Goal: Information Seeking & Learning: Learn about a topic

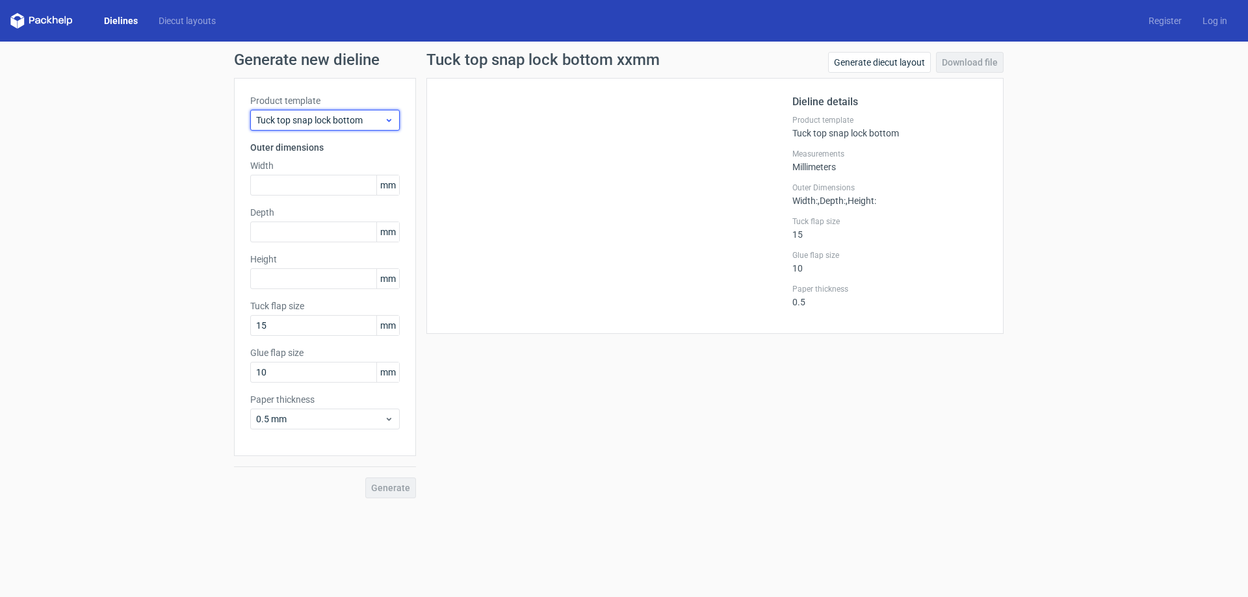
click at [377, 118] on span "Tuck top snap lock bottom" at bounding box center [320, 120] width 128 height 13
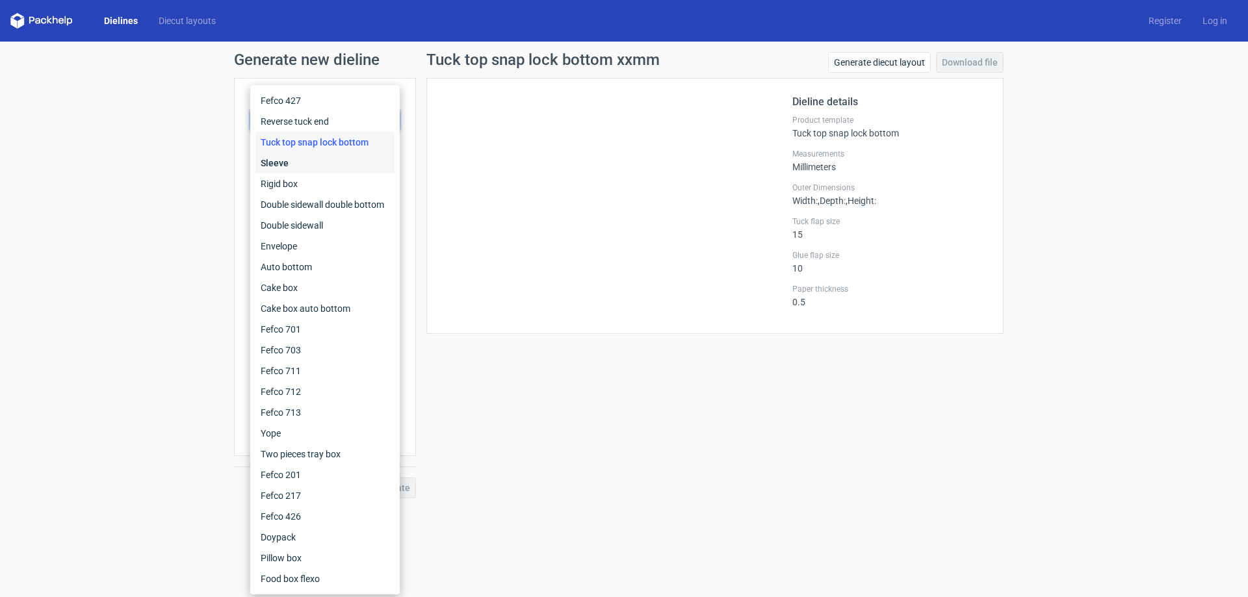
click at [296, 163] on div "Sleeve" at bounding box center [324, 163] width 139 height 21
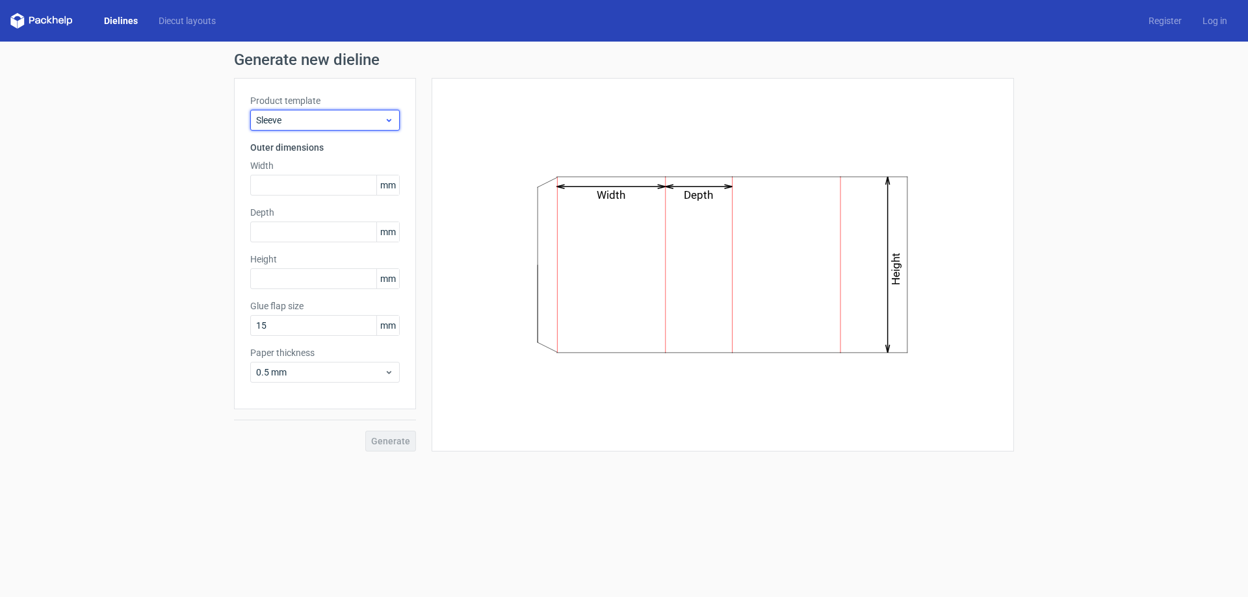
click at [343, 121] on span "Sleeve" at bounding box center [320, 120] width 128 height 13
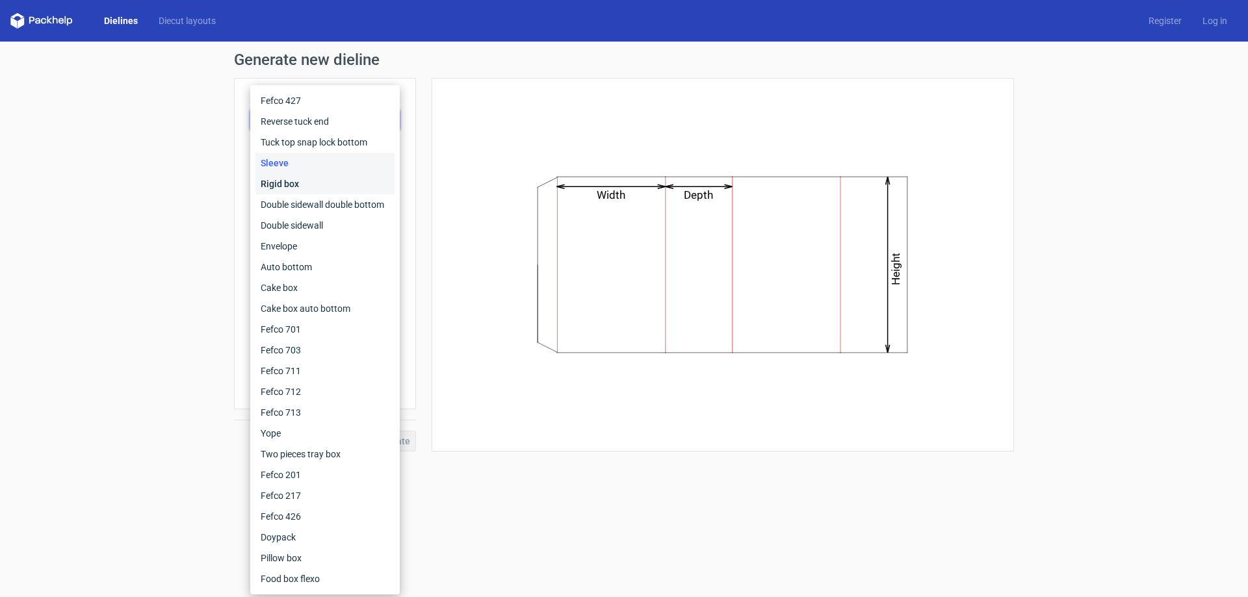
click at [306, 180] on div "Rigid box" at bounding box center [324, 184] width 139 height 21
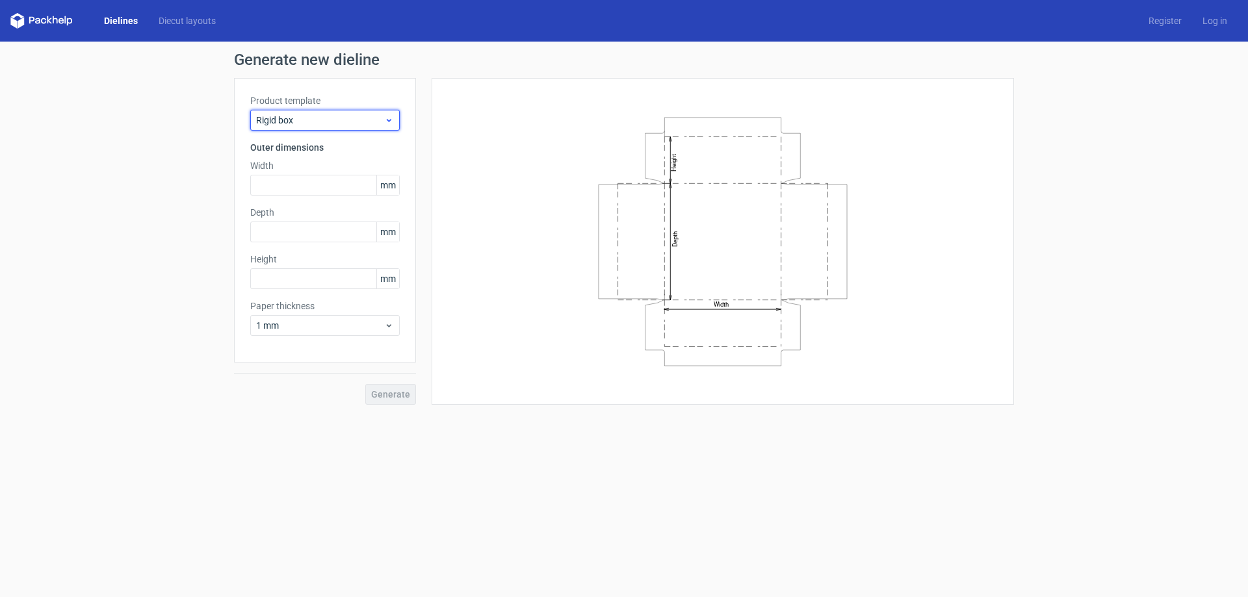
click at [348, 116] on span "Rigid box" at bounding box center [320, 120] width 128 height 13
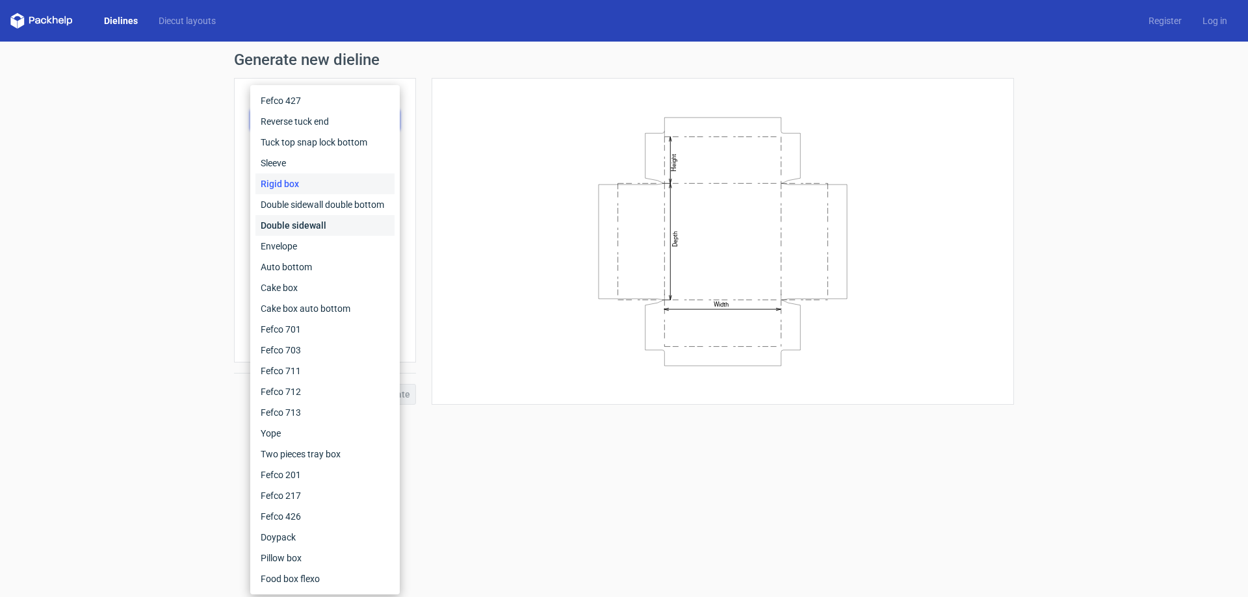
click at [307, 224] on div "Double sidewall" at bounding box center [324, 225] width 139 height 21
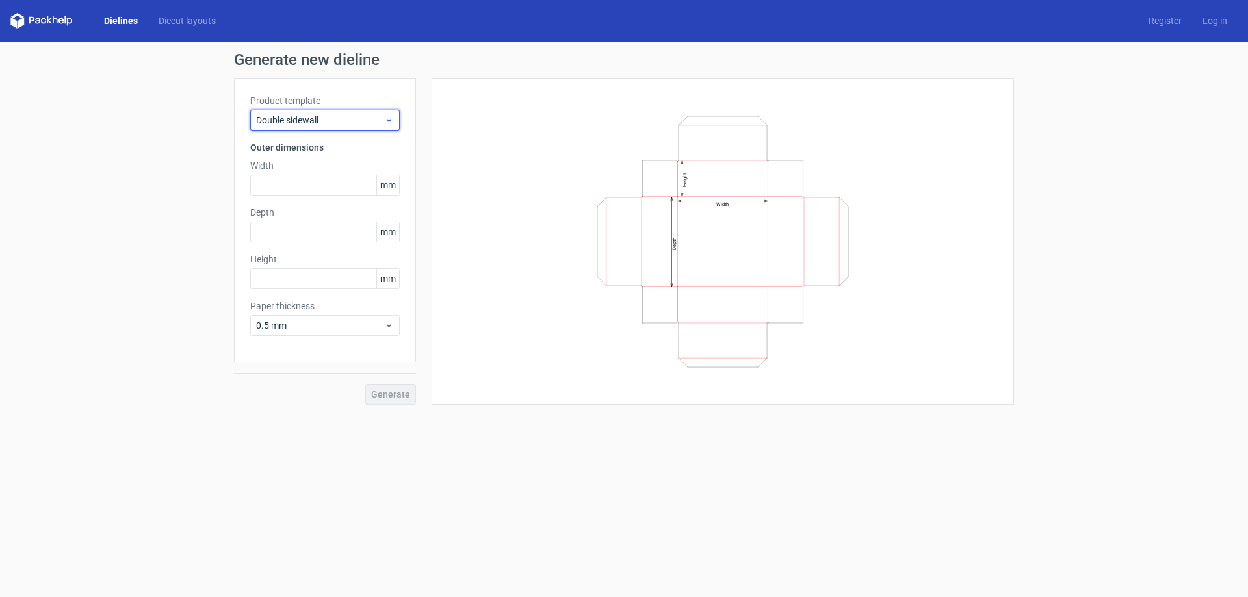
click at [359, 114] on span "Double sidewall" at bounding box center [320, 120] width 128 height 13
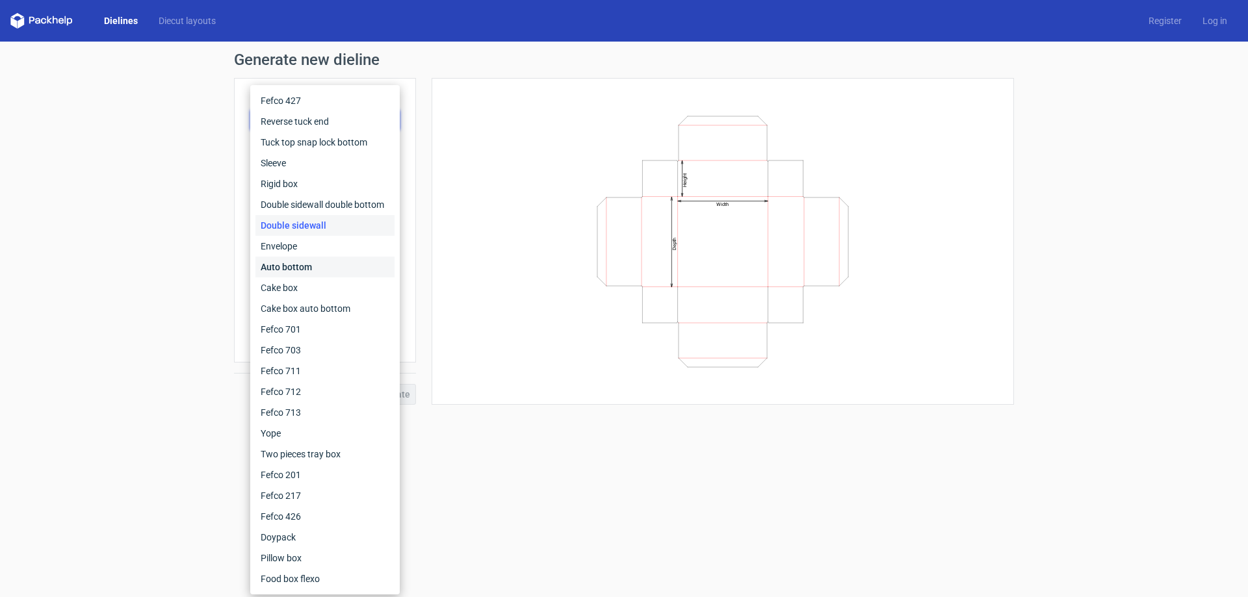
click at [305, 265] on div "Auto bottom" at bounding box center [324, 267] width 139 height 21
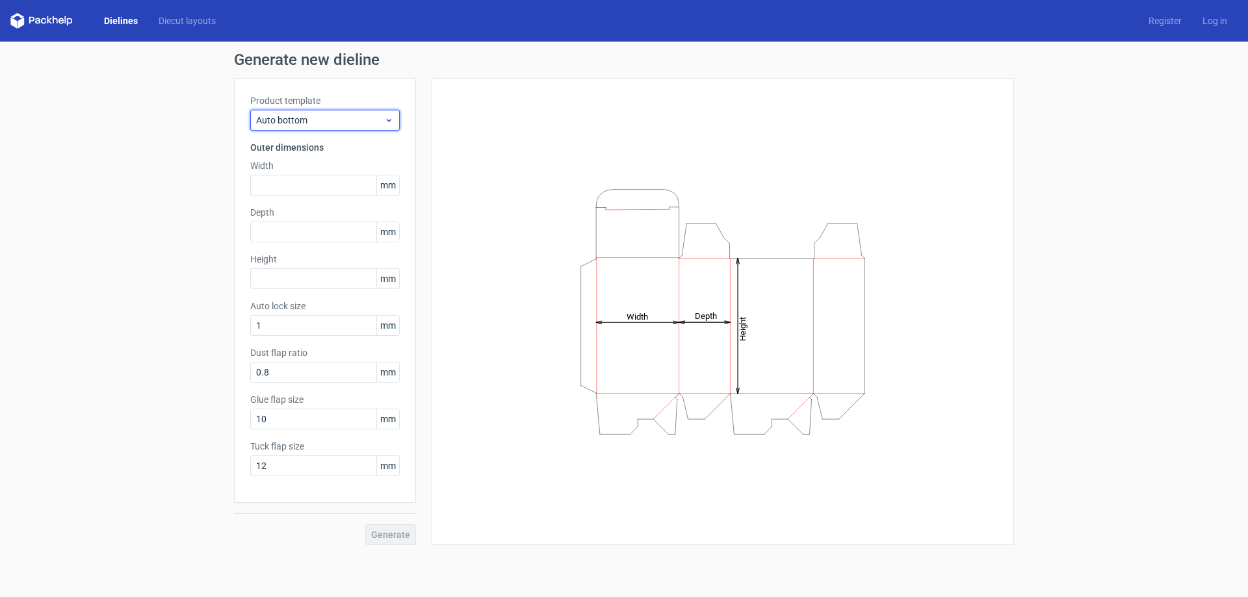
click at [344, 122] on span "Auto bottom" at bounding box center [320, 120] width 128 height 13
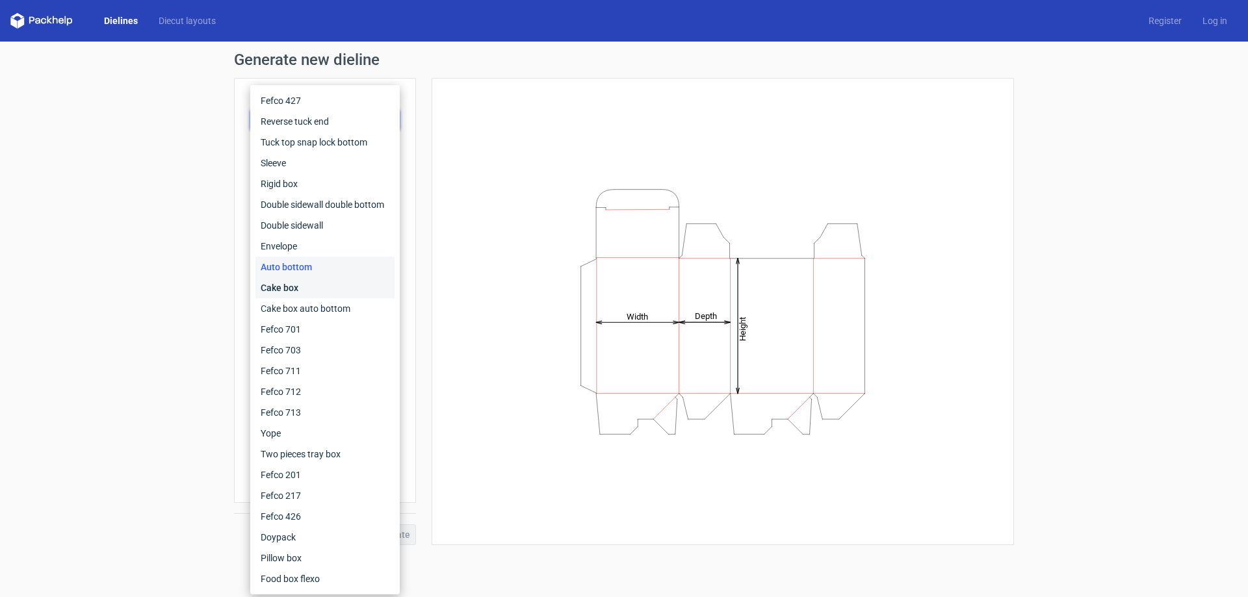
click at [301, 285] on div "Cake box" at bounding box center [324, 288] width 139 height 21
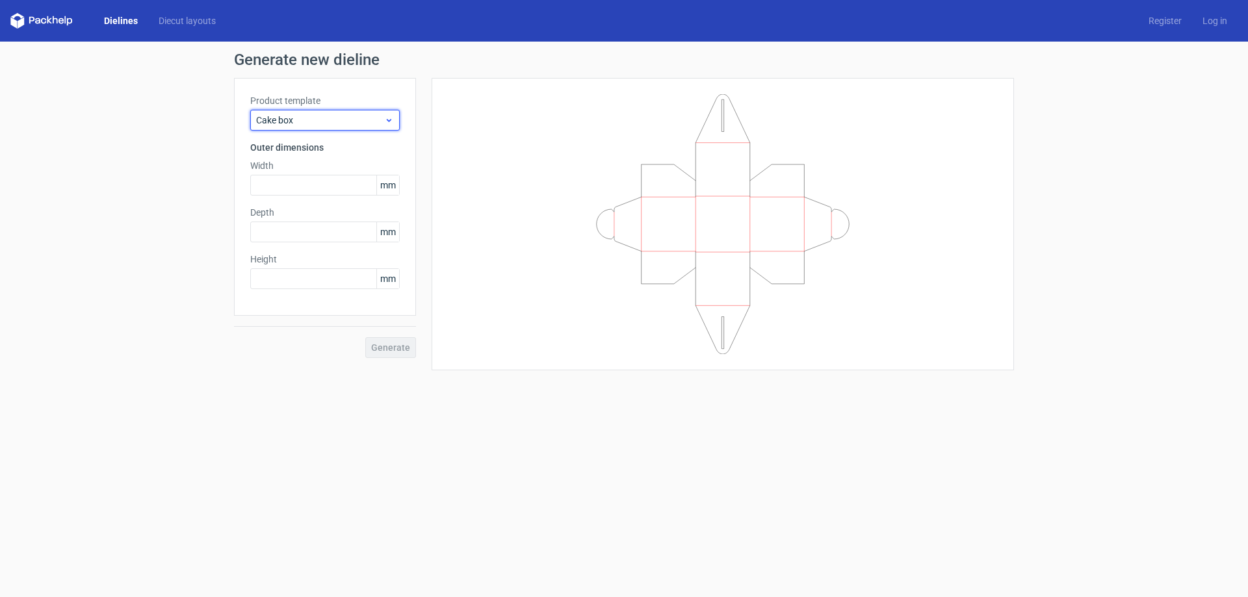
click at [356, 118] on span "Cake box" at bounding box center [320, 120] width 128 height 13
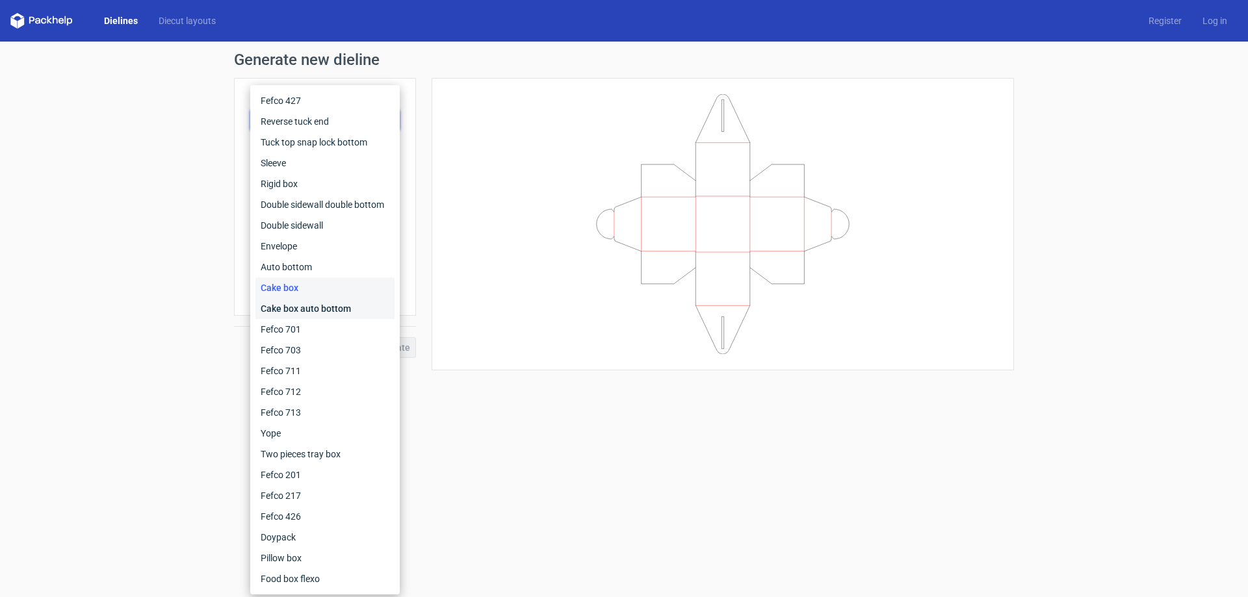
click at [305, 306] on div "Cake box auto bottom" at bounding box center [324, 308] width 139 height 21
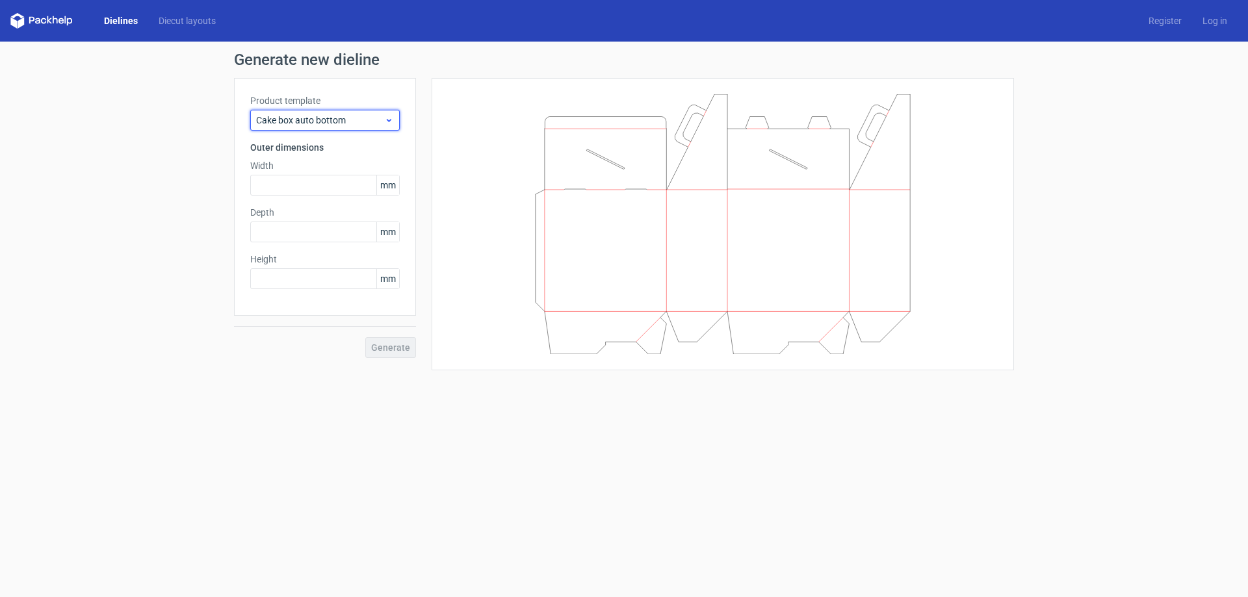
click at [369, 121] on span "Cake box auto bottom" at bounding box center [320, 120] width 128 height 13
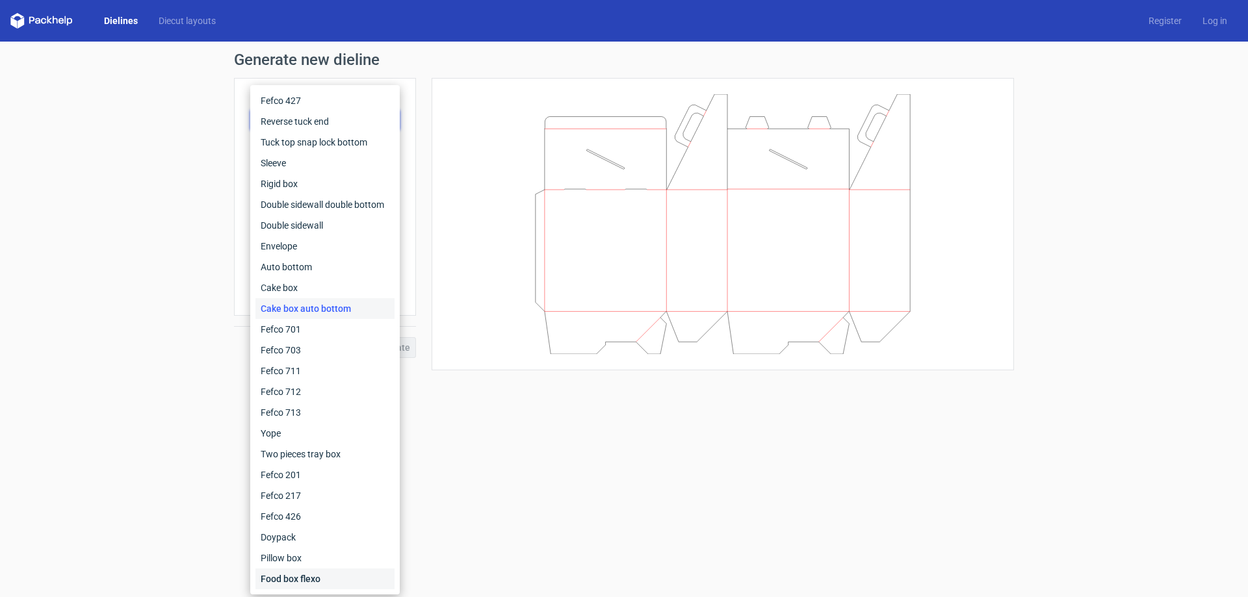
click at [289, 572] on div "Food box flexo" at bounding box center [324, 579] width 139 height 21
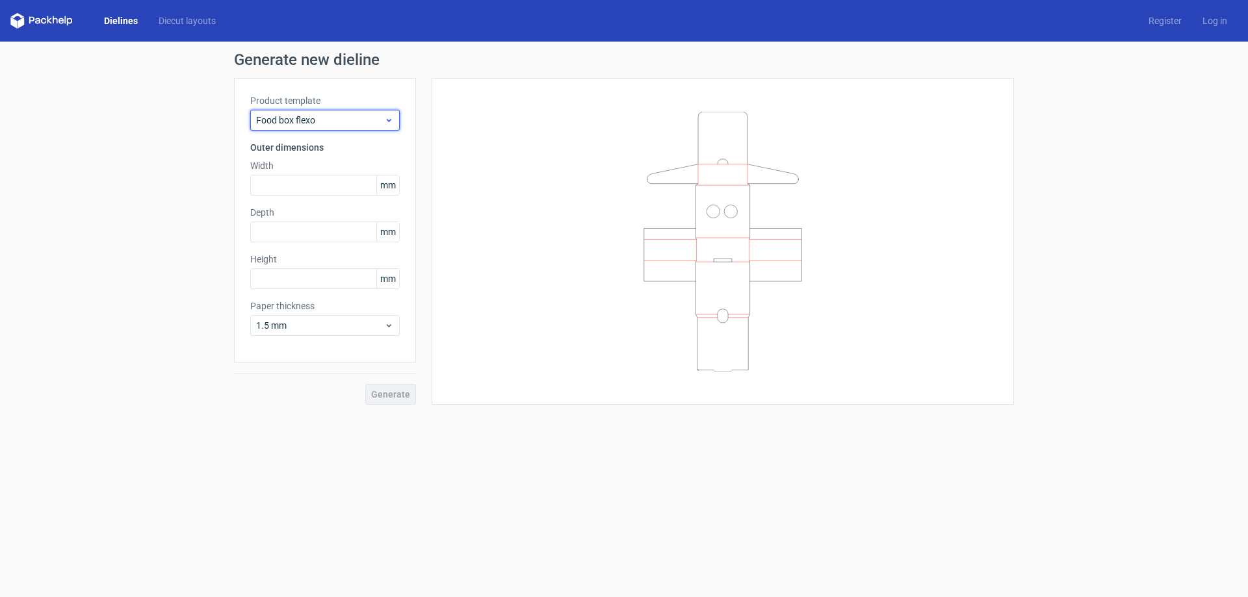
click at [375, 120] on span "Food box flexo" at bounding box center [320, 120] width 128 height 13
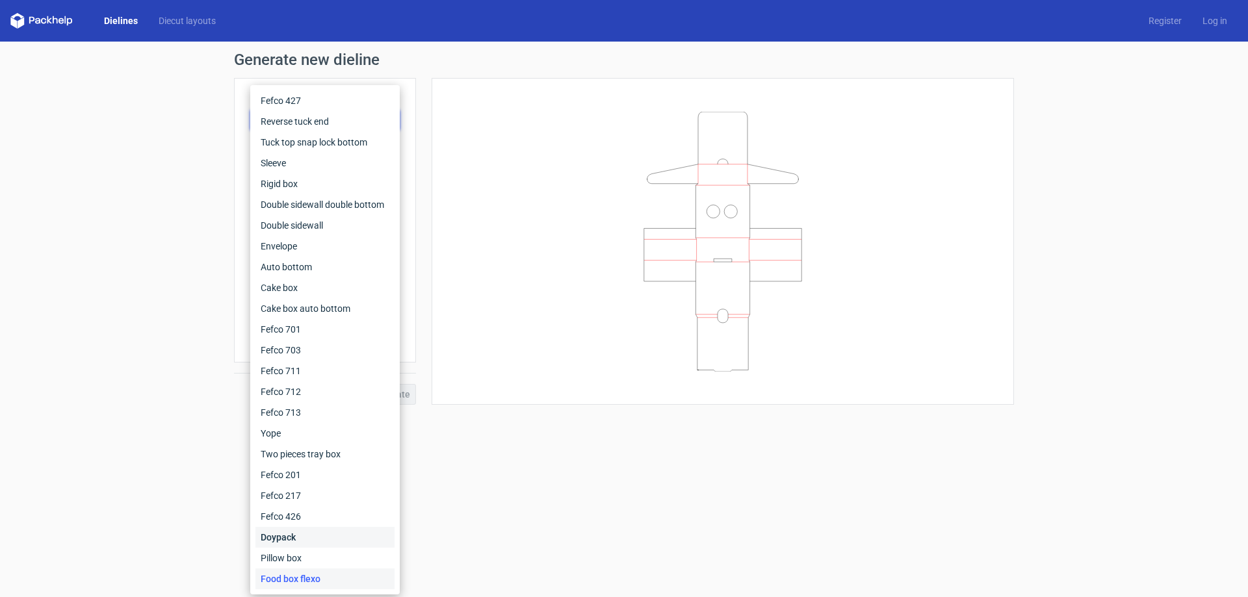
click at [283, 543] on div "Doypack" at bounding box center [324, 537] width 139 height 21
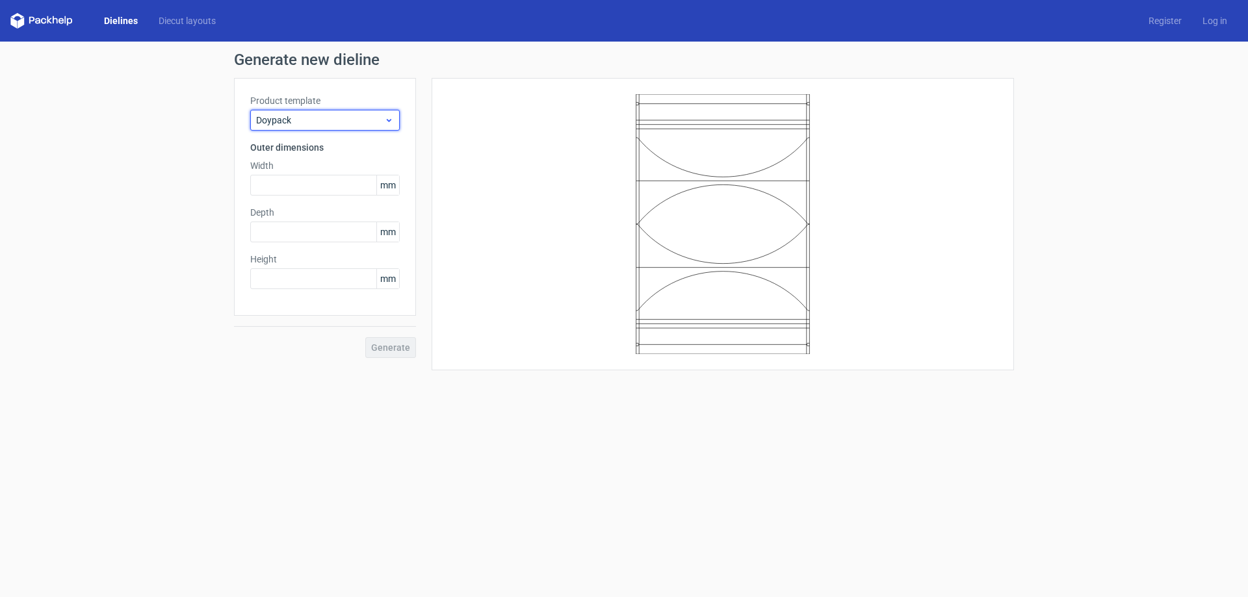
click at [371, 112] on div "Doypack" at bounding box center [325, 120] width 150 height 21
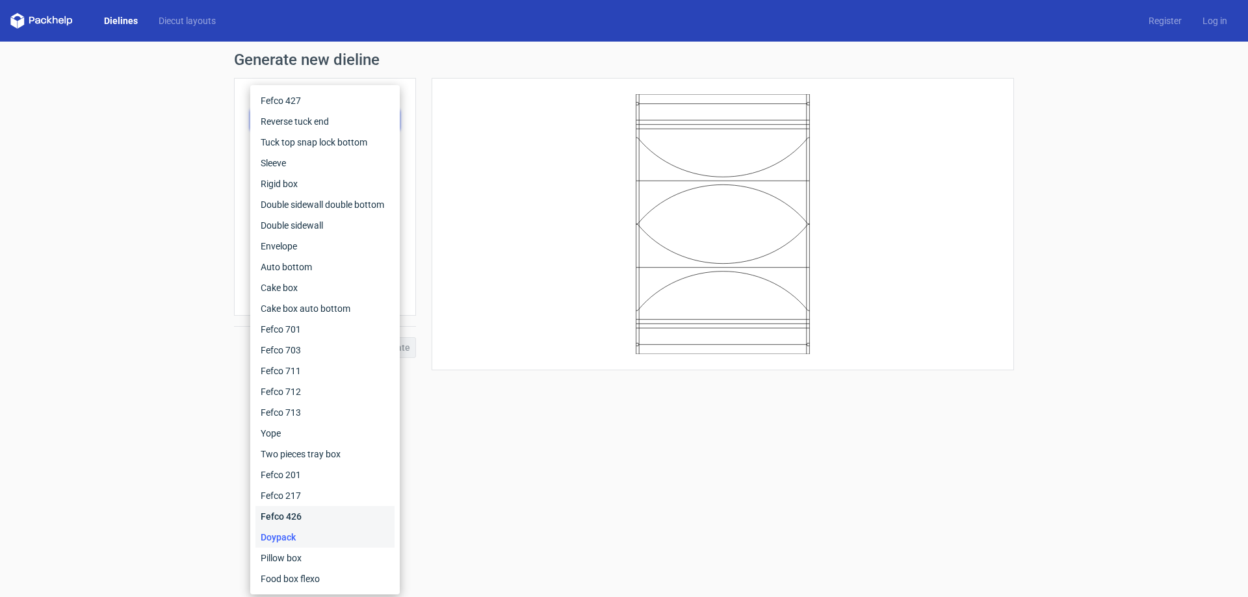
click at [291, 510] on div "Fefco 426" at bounding box center [324, 516] width 139 height 21
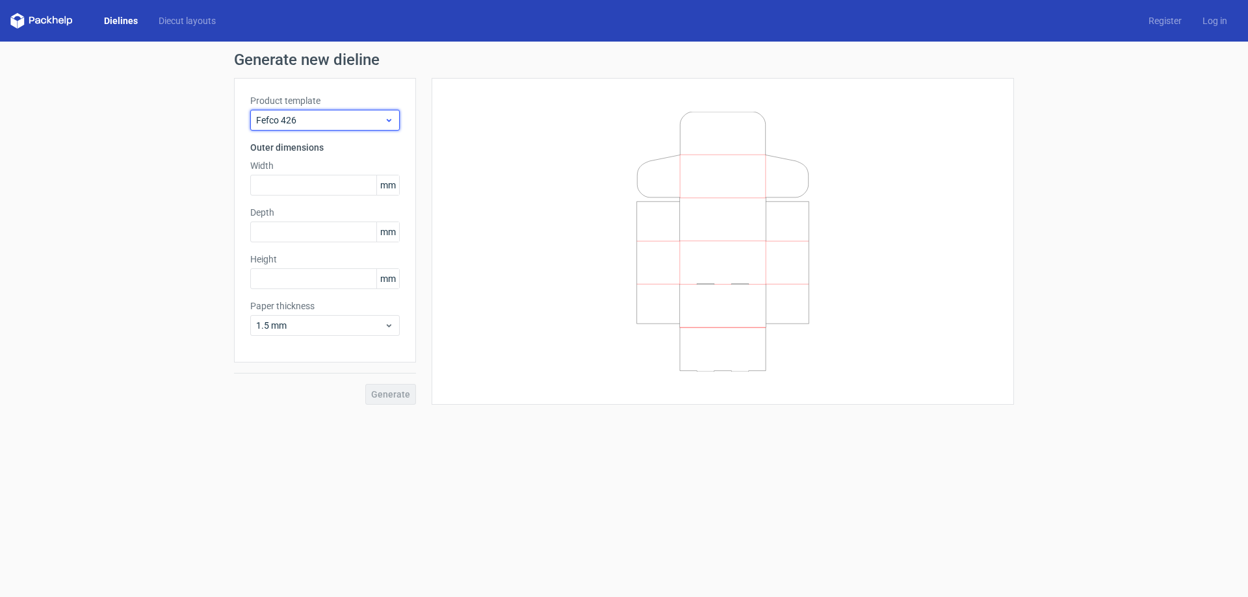
click at [377, 124] on span "Fefco 426" at bounding box center [320, 120] width 128 height 13
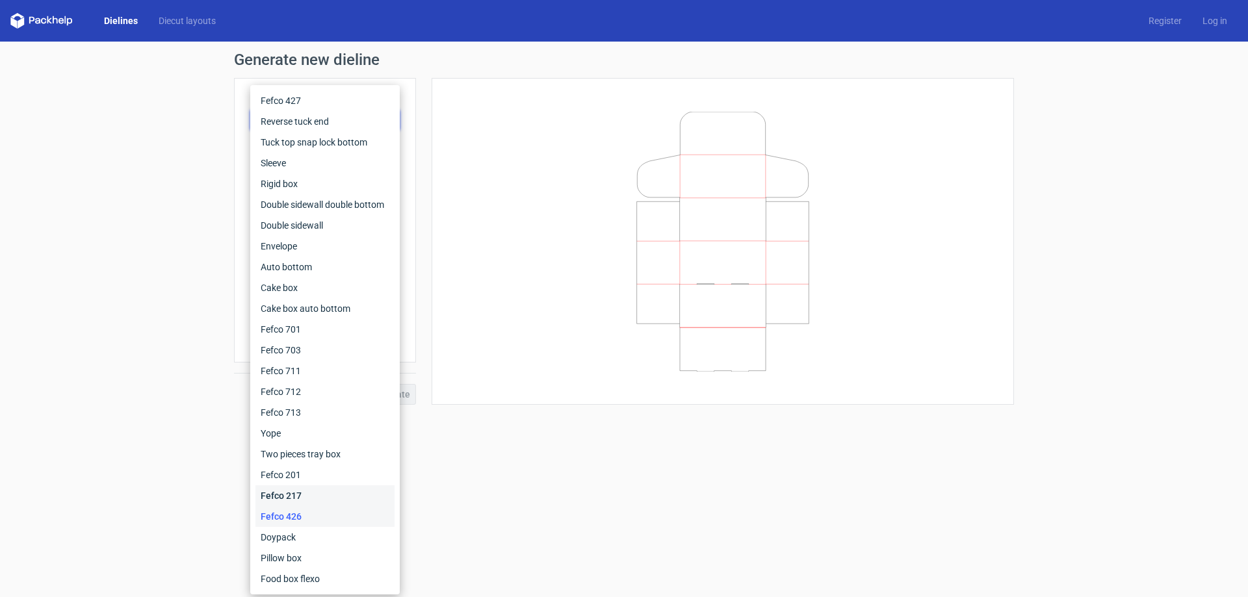
click at [301, 489] on div "Fefco 217" at bounding box center [324, 496] width 139 height 21
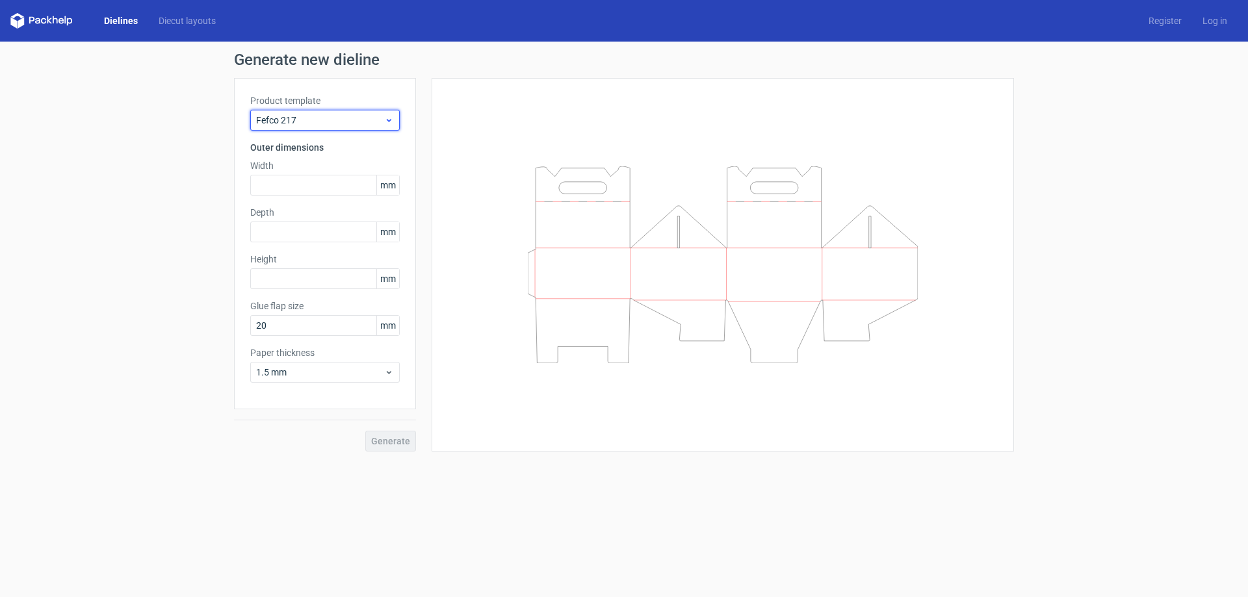
click at [363, 120] on span "Fefco 217" at bounding box center [320, 120] width 128 height 13
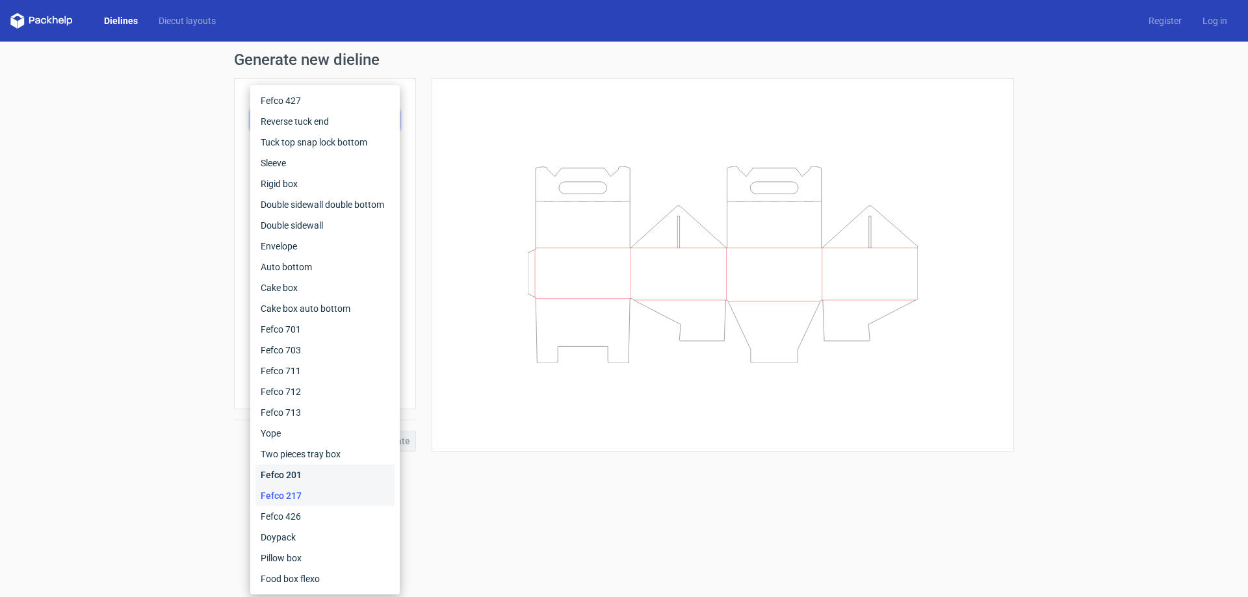
click at [295, 472] on div "Fefco 201" at bounding box center [324, 475] width 139 height 21
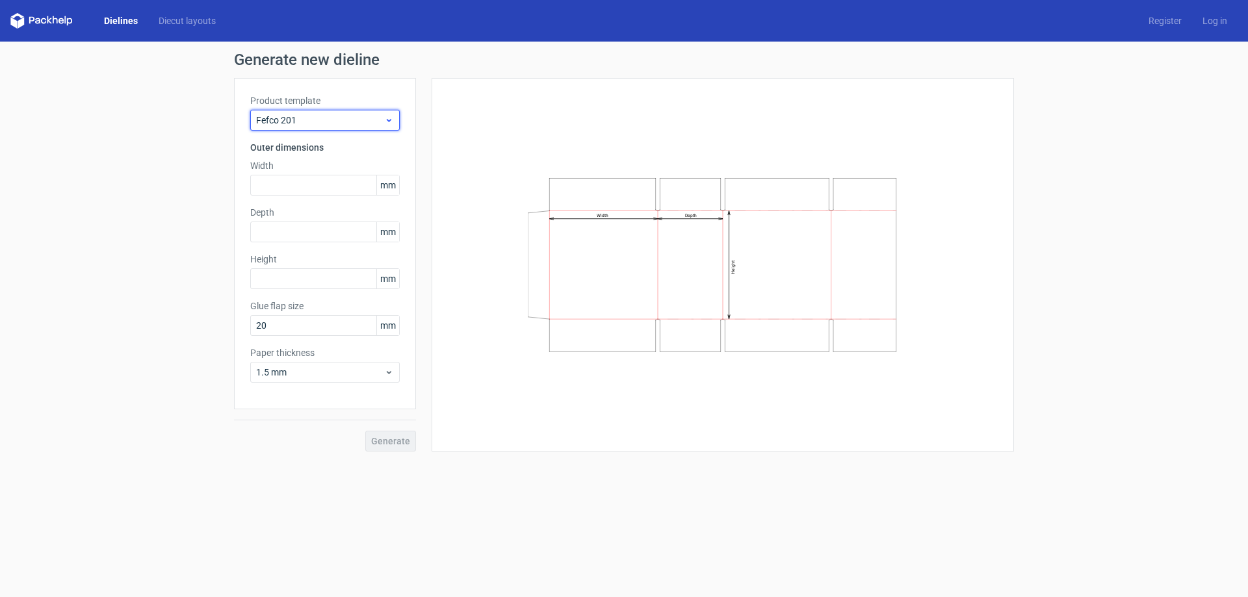
click at [372, 118] on span "Fefco 201" at bounding box center [320, 120] width 128 height 13
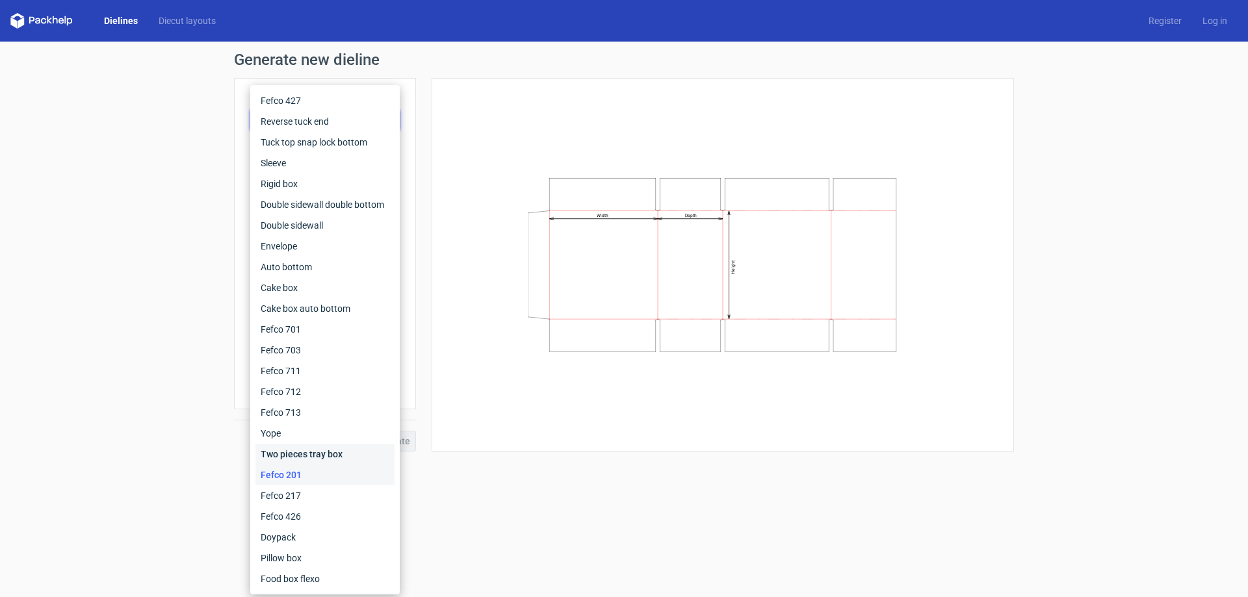
click at [287, 450] on div "Two pieces tray box" at bounding box center [324, 454] width 139 height 21
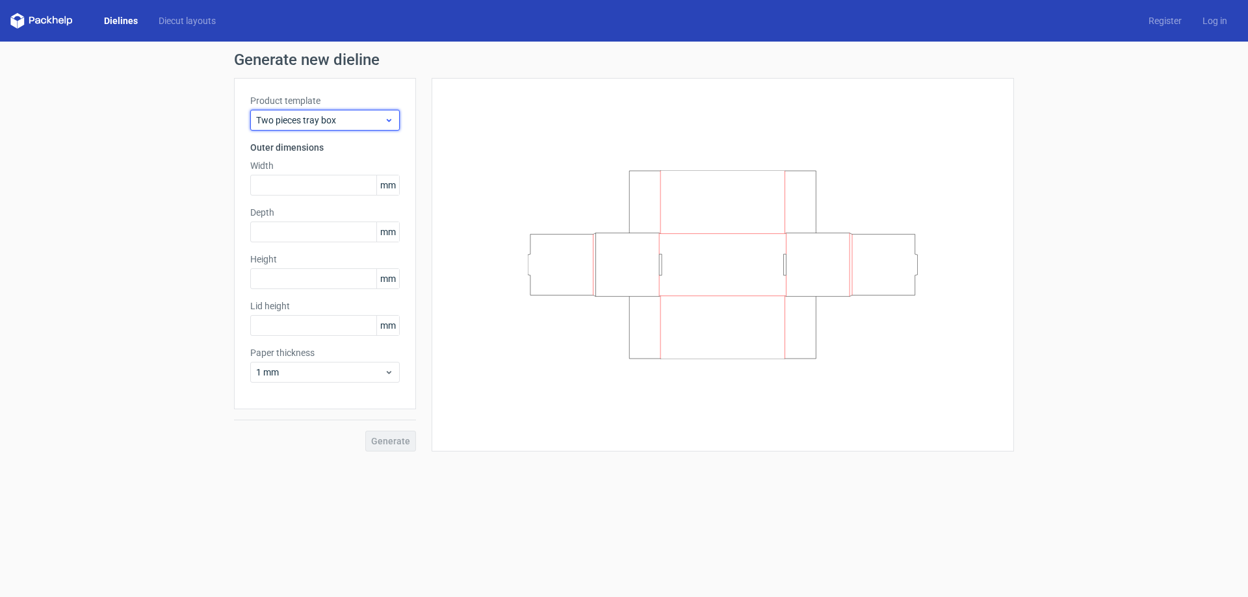
click at [365, 116] on span "Two pieces tray box" at bounding box center [320, 120] width 128 height 13
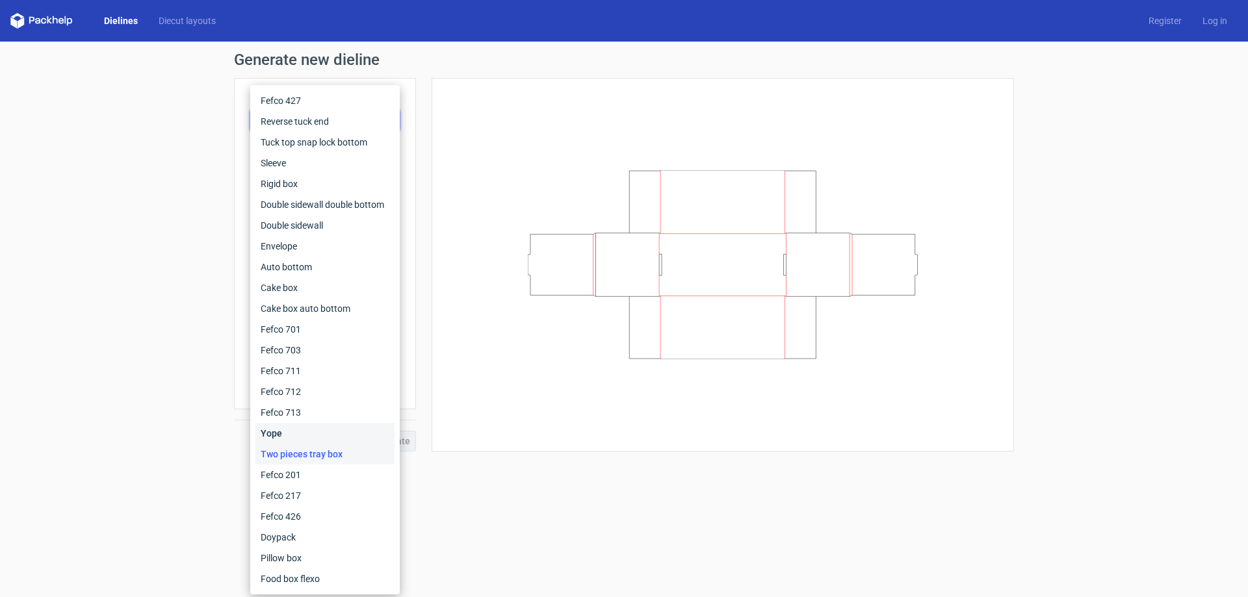
click at [294, 429] on div "Yope" at bounding box center [324, 433] width 139 height 21
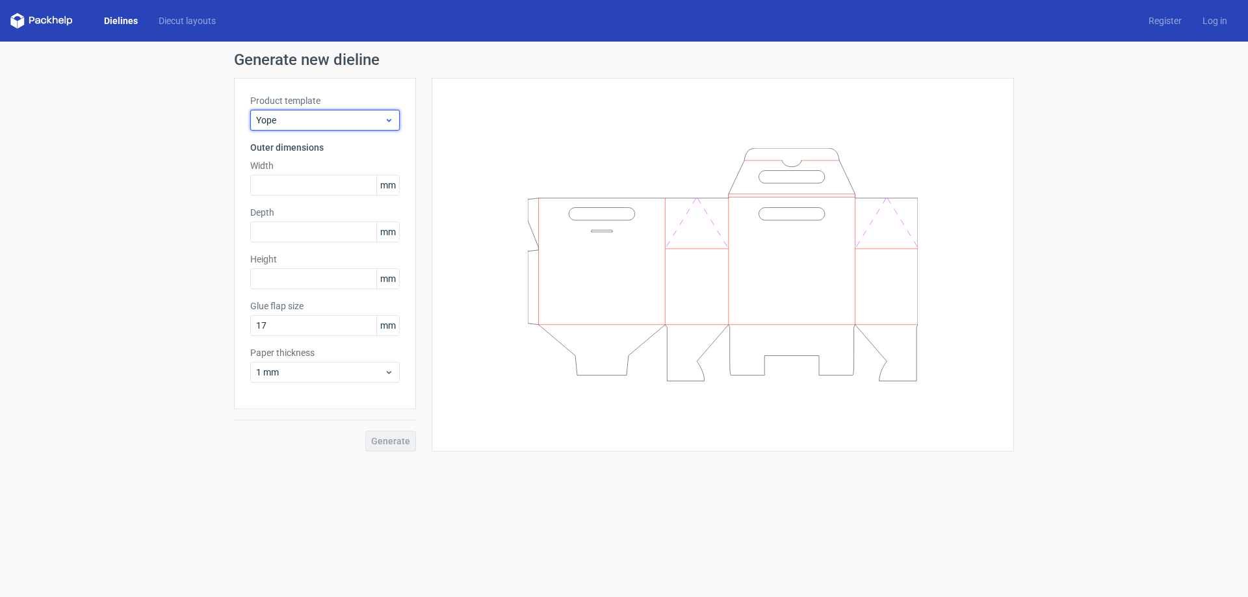
click at [358, 126] on span "Yope" at bounding box center [320, 120] width 128 height 13
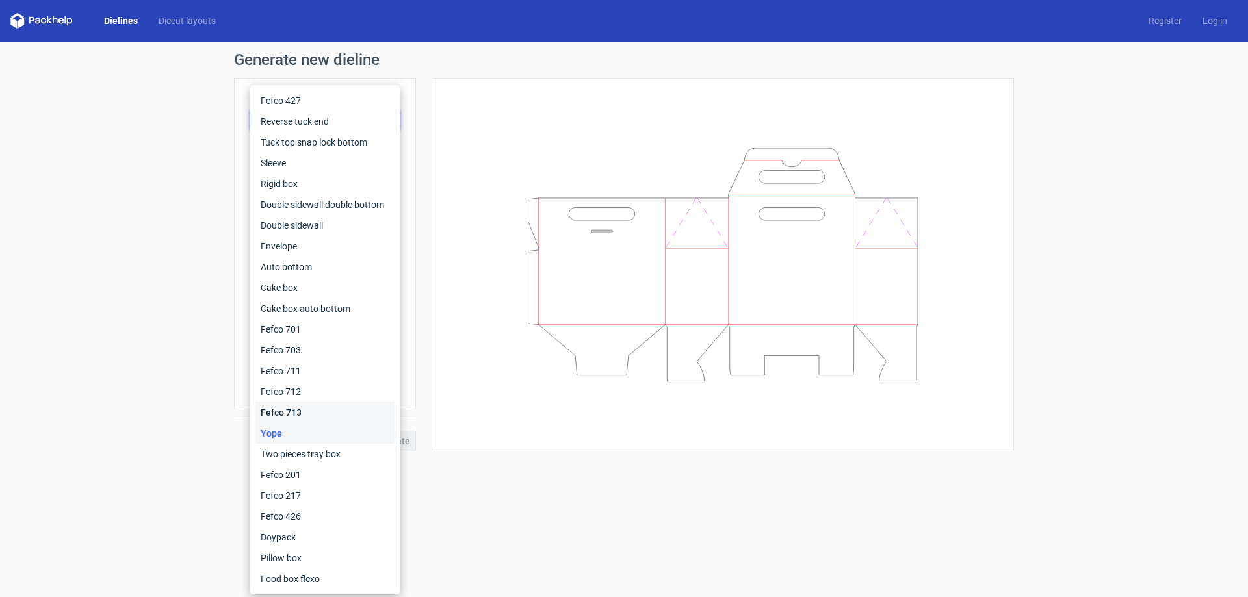
click at [293, 410] on div "Fefco 713" at bounding box center [324, 412] width 139 height 21
